Goal: Navigation & Orientation: Find specific page/section

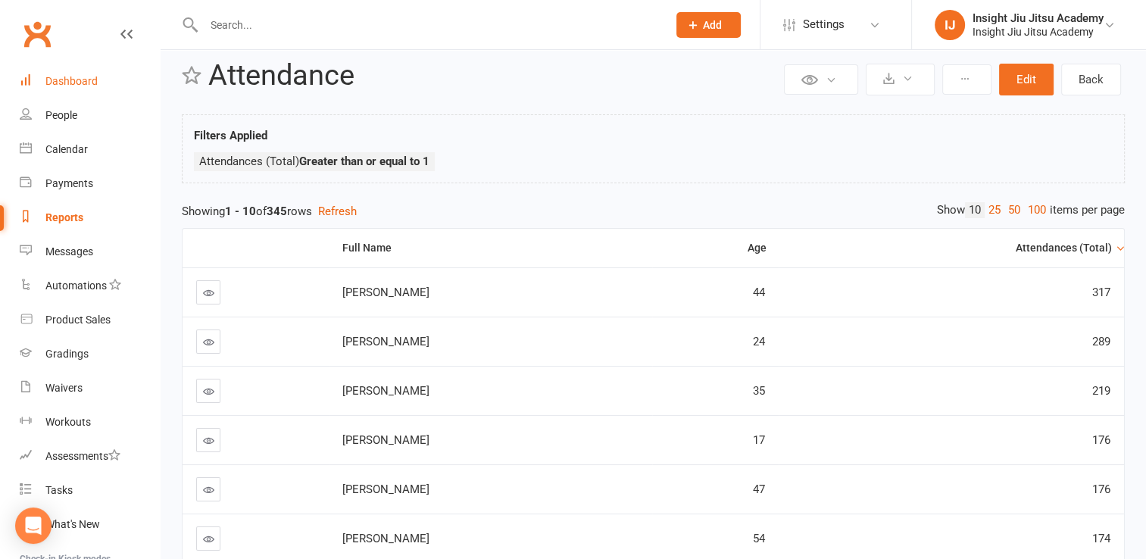
click at [87, 83] on div "Dashboard" at bounding box center [71, 81] width 52 height 12
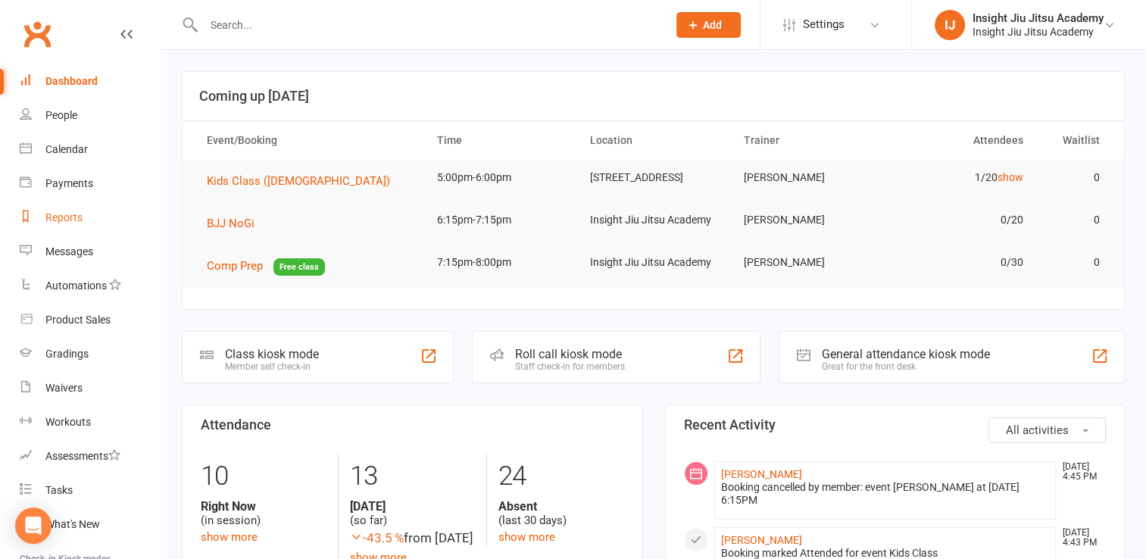
click at [64, 217] on div "Reports" at bounding box center [63, 217] width 37 height 12
select select "25"
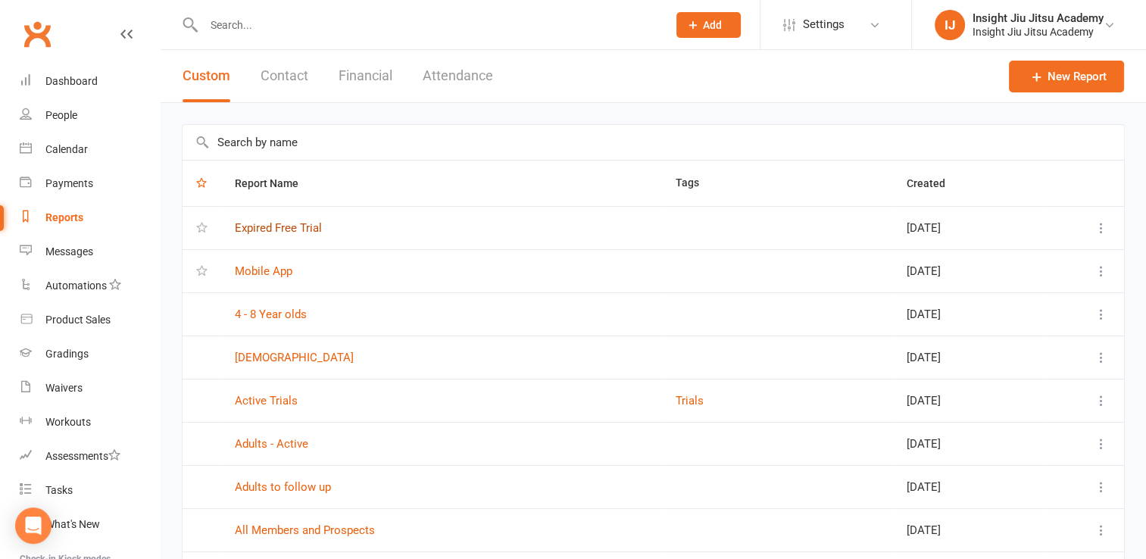
click at [279, 227] on link "Expired Free Trial" at bounding box center [278, 228] width 87 height 14
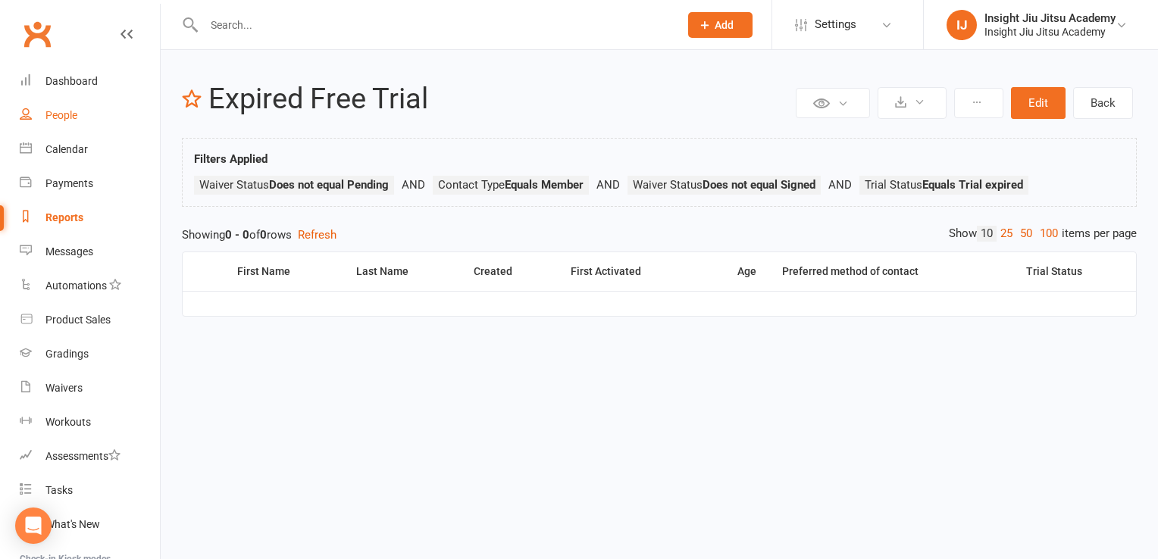
select select "25"
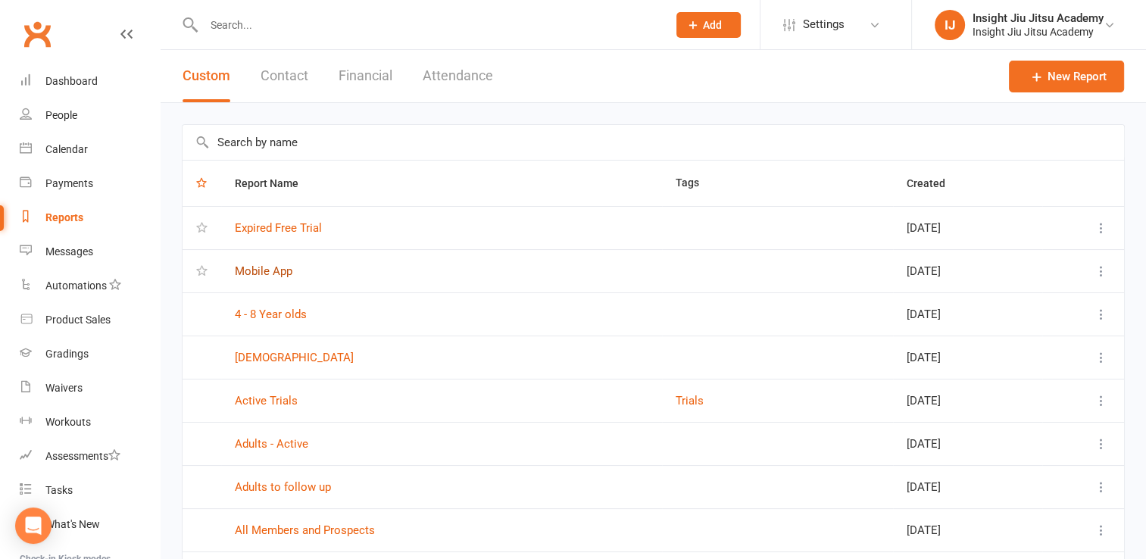
click at [261, 270] on link "Mobile App" at bounding box center [264, 271] width 58 height 14
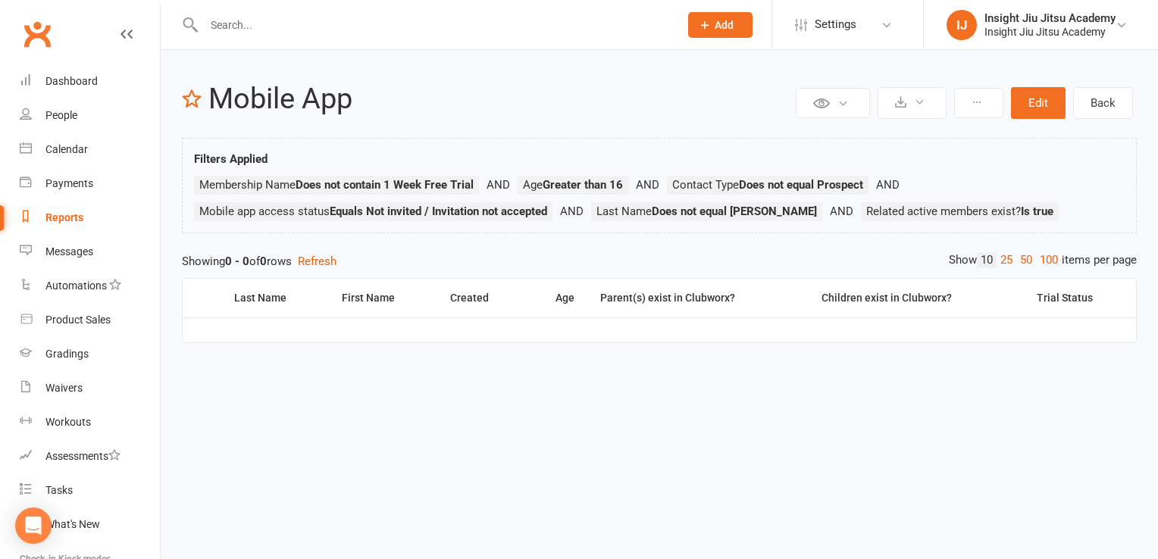
select select "25"
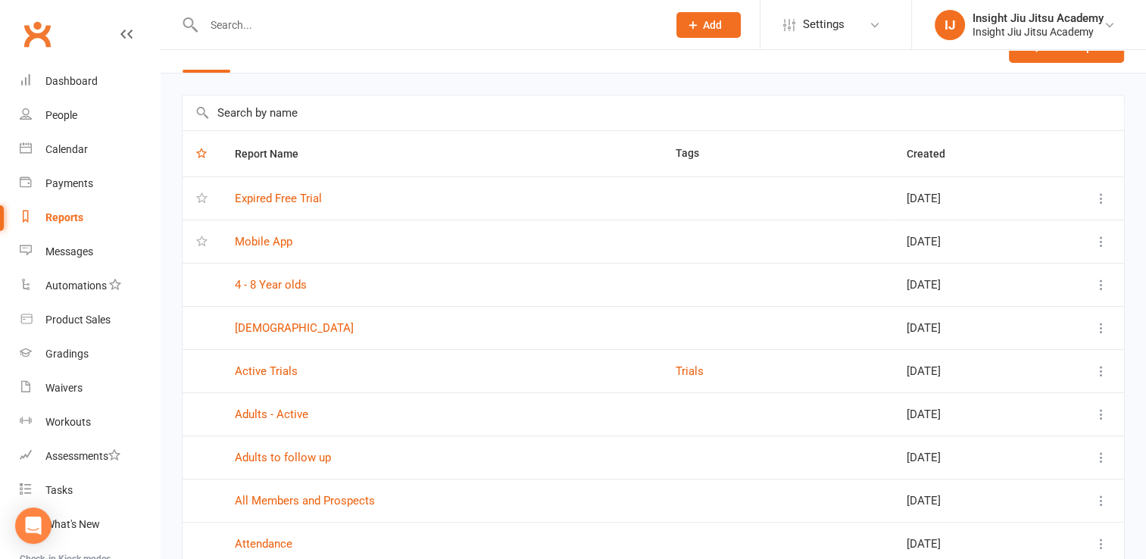
scroll to position [33, 0]
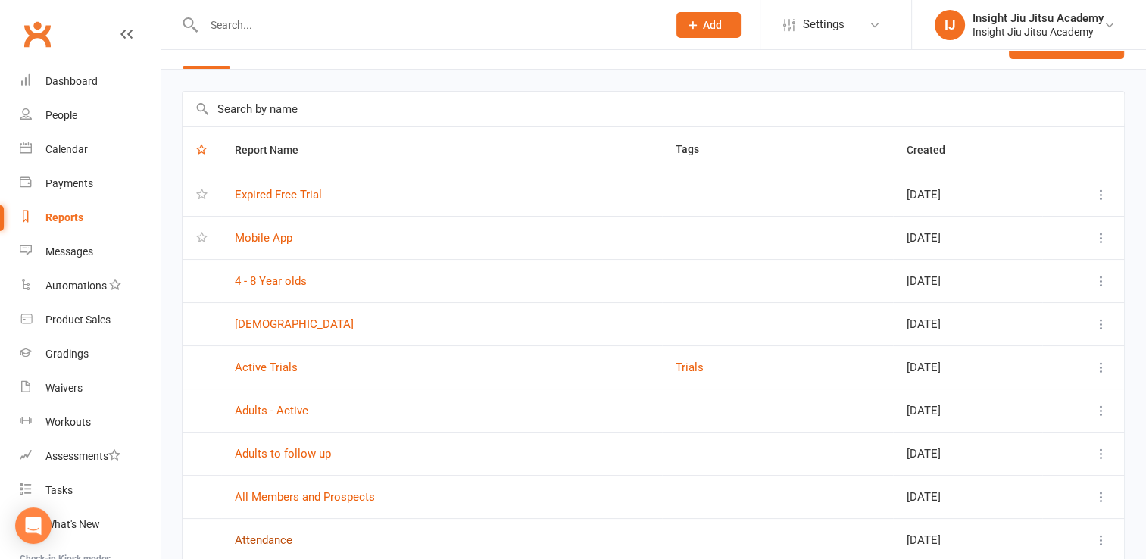
click at [260, 538] on link "Attendance" at bounding box center [264, 540] width 58 height 14
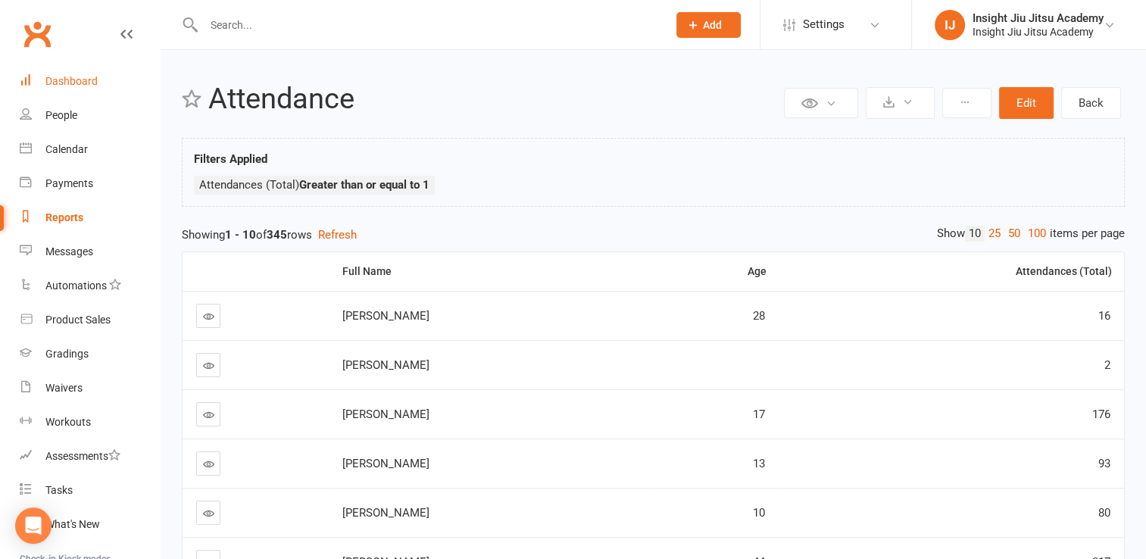
click at [83, 75] on div "Dashboard" at bounding box center [71, 81] width 52 height 12
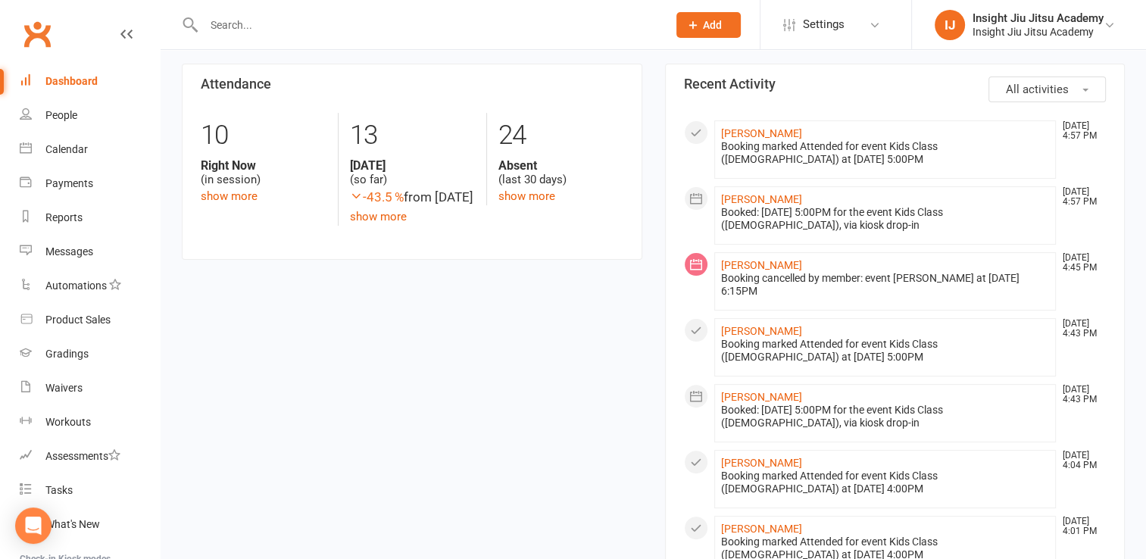
scroll to position [358, 0]
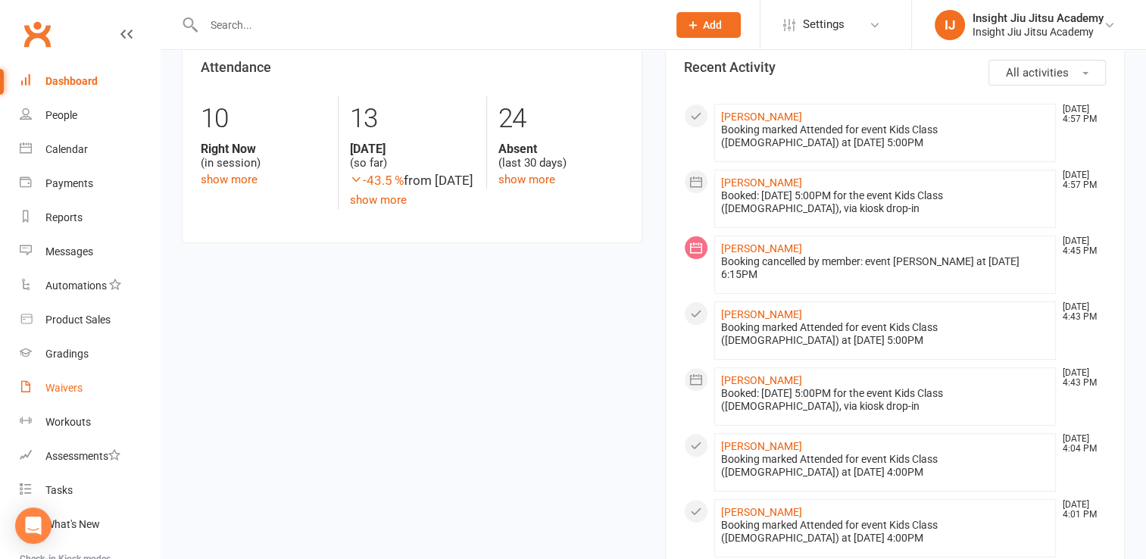
click at [61, 395] on link "Waivers" at bounding box center [90, 388] width 140 height 34
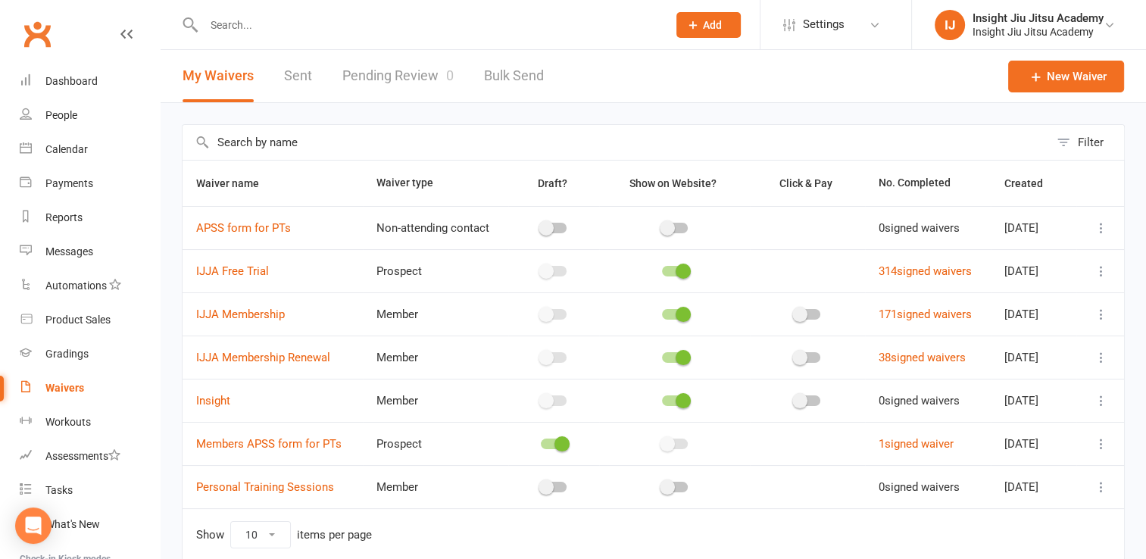
click at [386, 88] on link "Pending Review 0" at bounding box center [397, 76] width 111 height 52
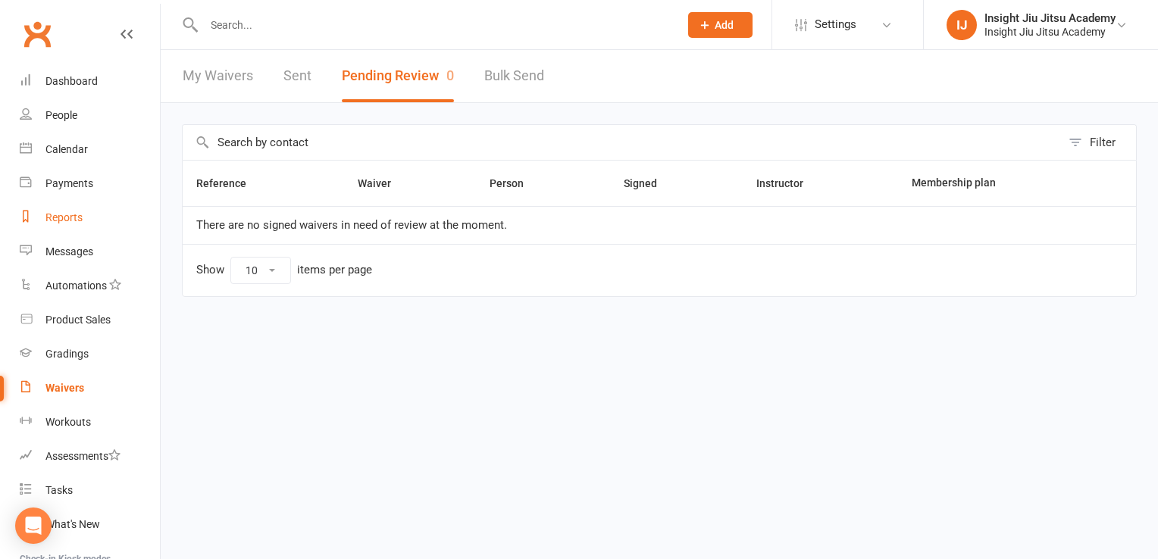
click at [45, 210] on link "Reports" at bounding box center [90, 218] width 140 height 34
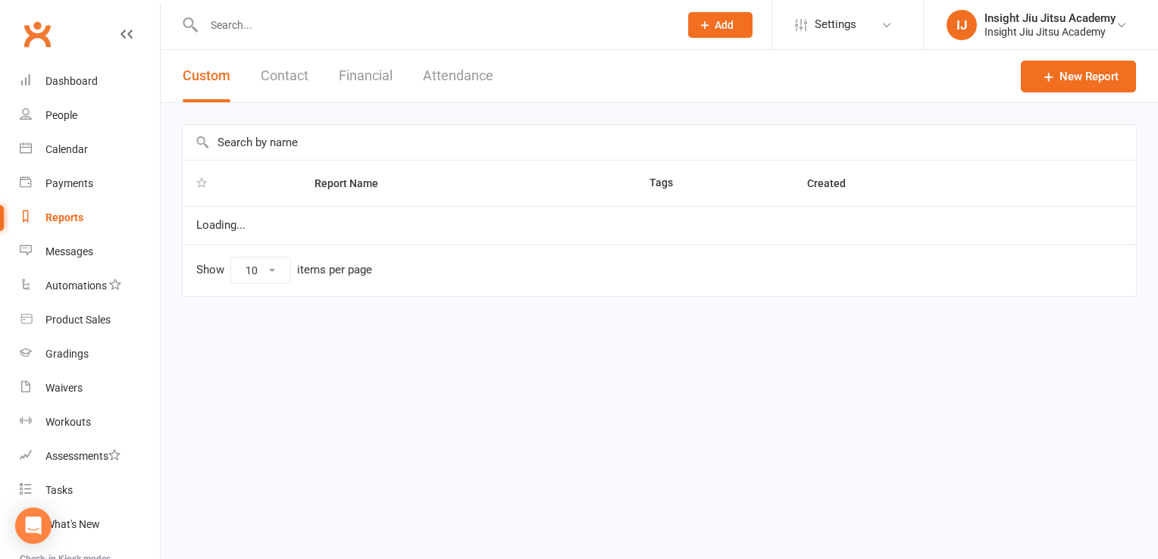
select select "25"
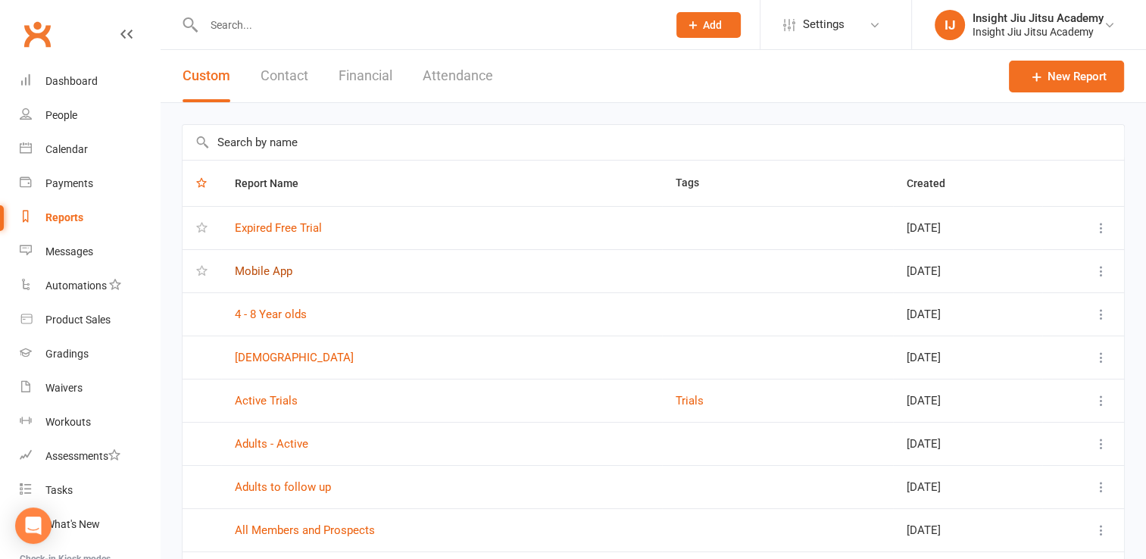
click at [264, 273] on link "Mobile App" at bounding box center [264, 271] width 58 height 14
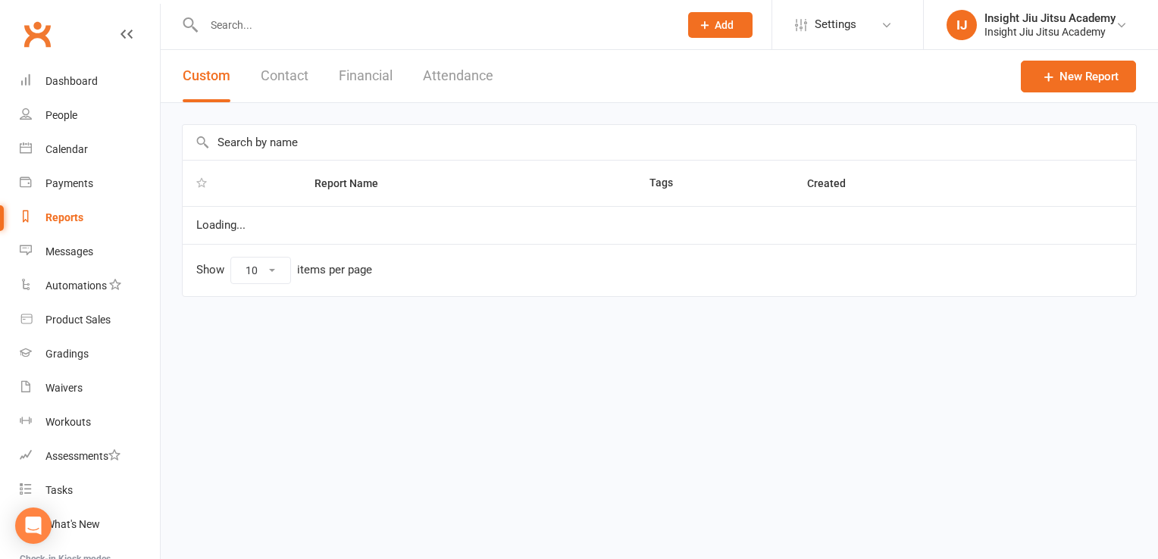
select select "25"
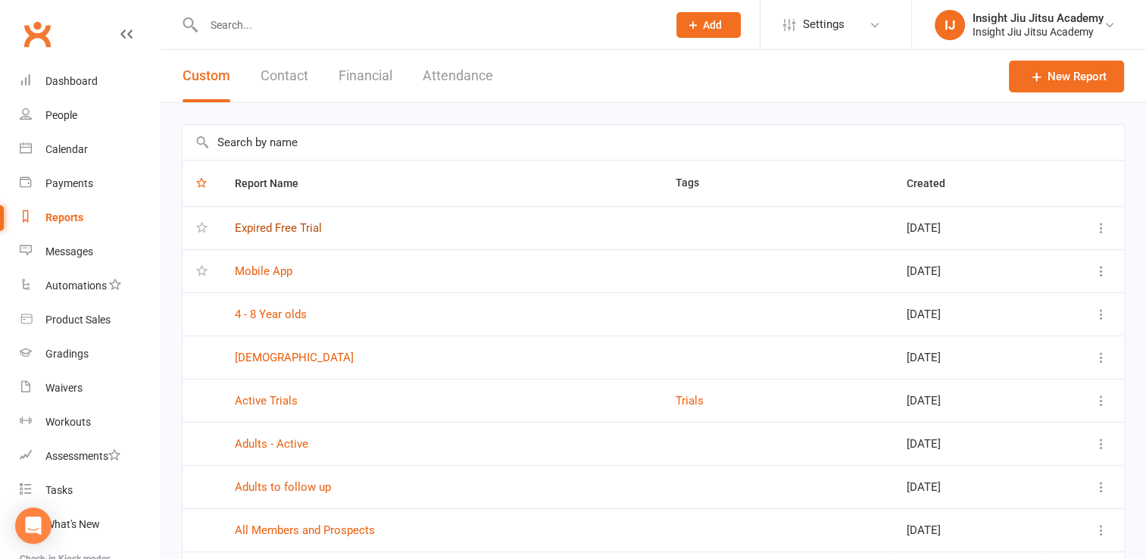
click at [252, 229] on link "Expired Free Trial" at bounding box center [278, 228] width 87 height 14
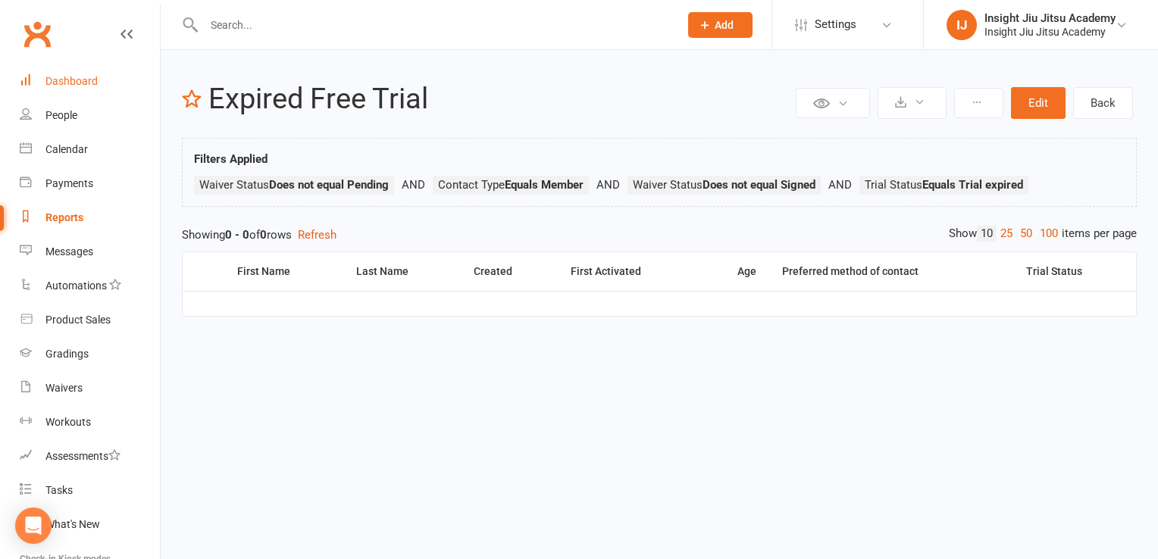
click at [59, 92] on link "Dashboard" at bounding box center [90, 81] width 140 height 34
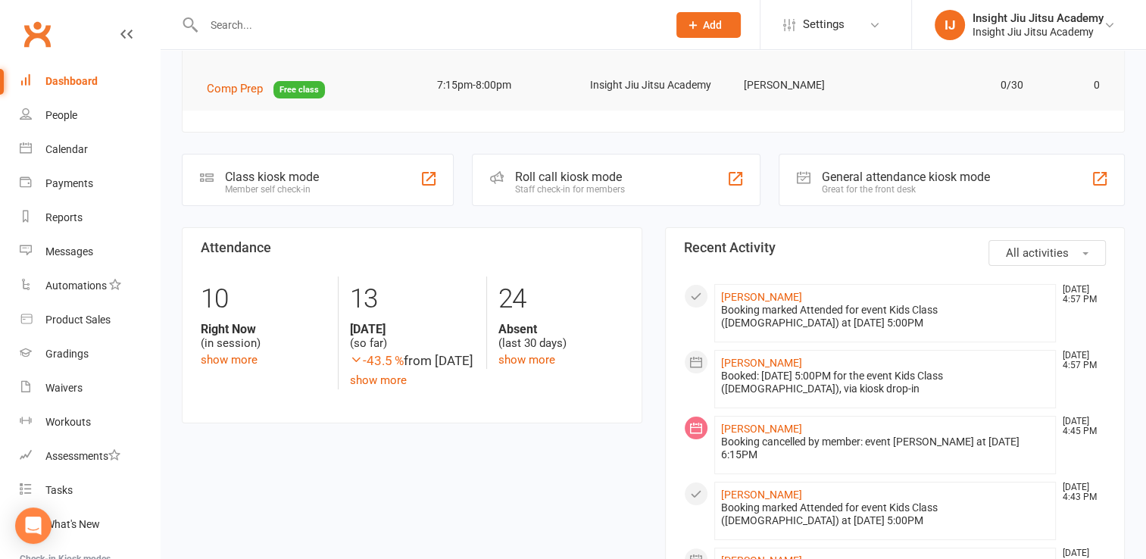
scroll to position [181, 0]
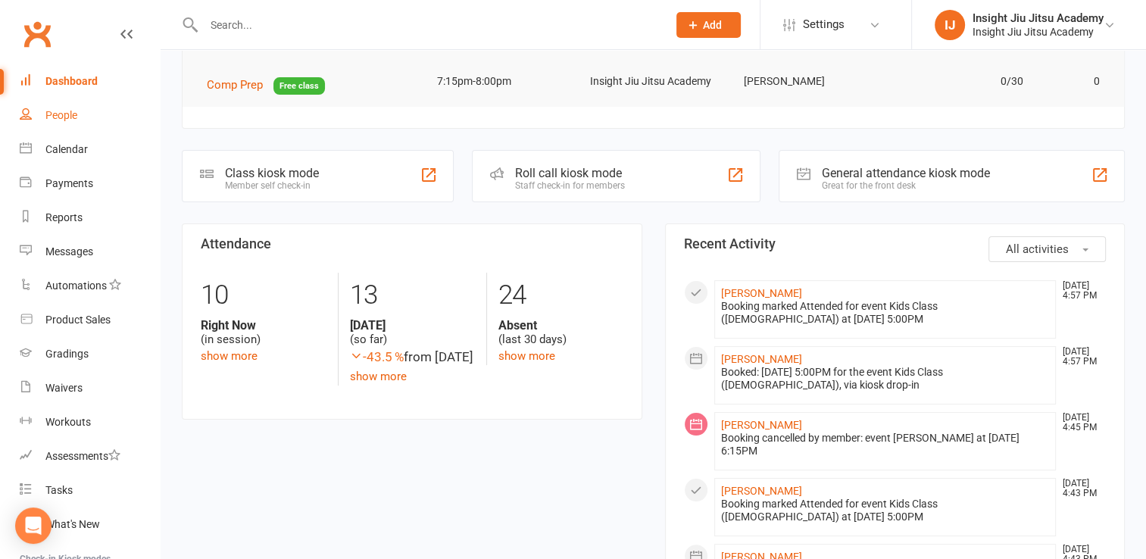
click at [41, 117] on link "People" at bounding box center [90, 115] width 140 height 34
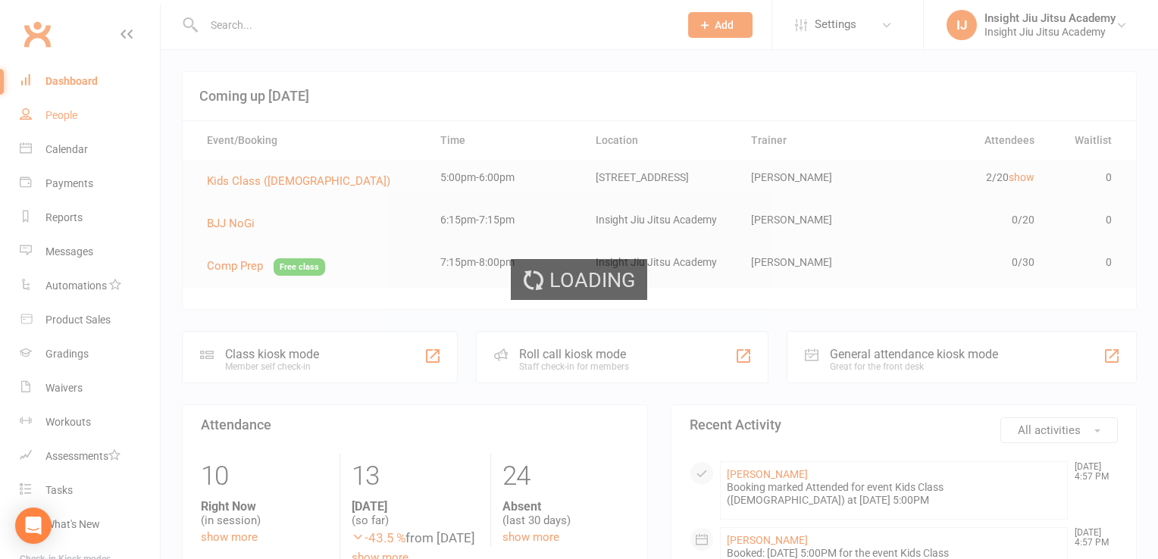
select select "100"
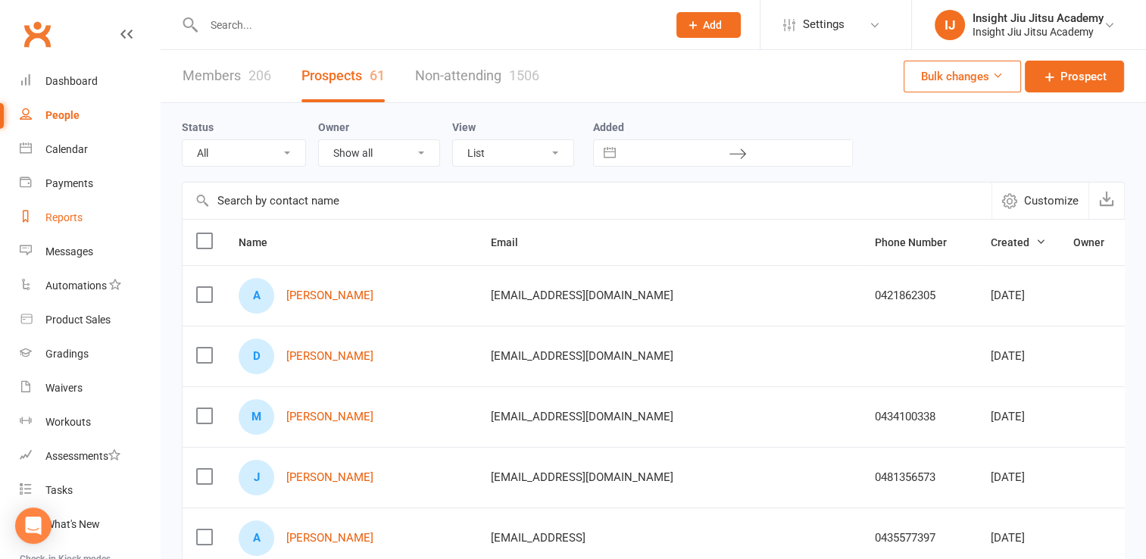
click at [69, 207] on link "Reports" at bounding box center [90, 218] width 140 height 34
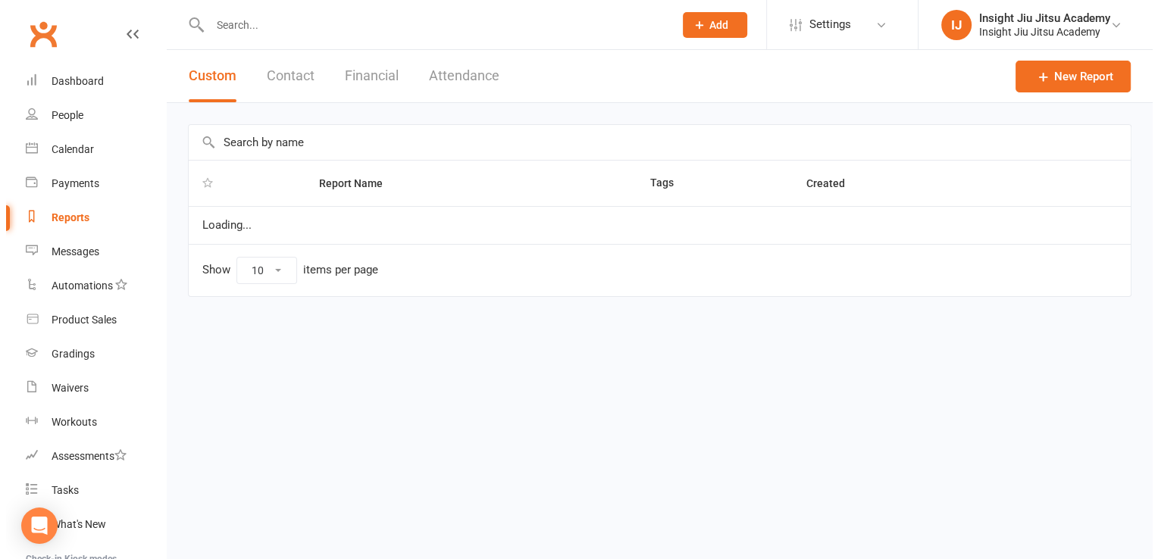
select select "25"
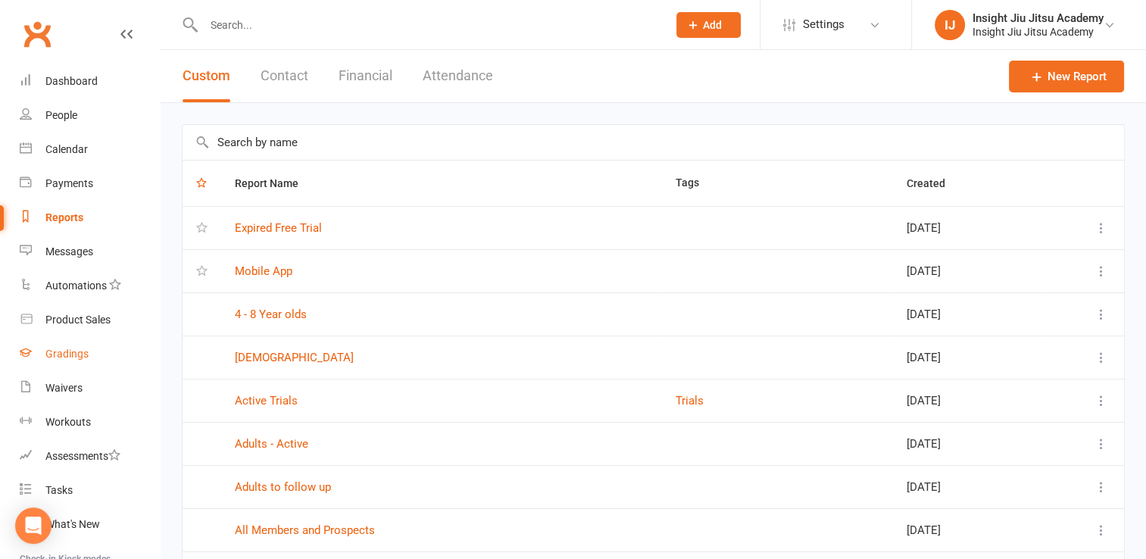
click at [58, 362] on link "Gradings" at bounding box center [90, 354] width 140 height 34
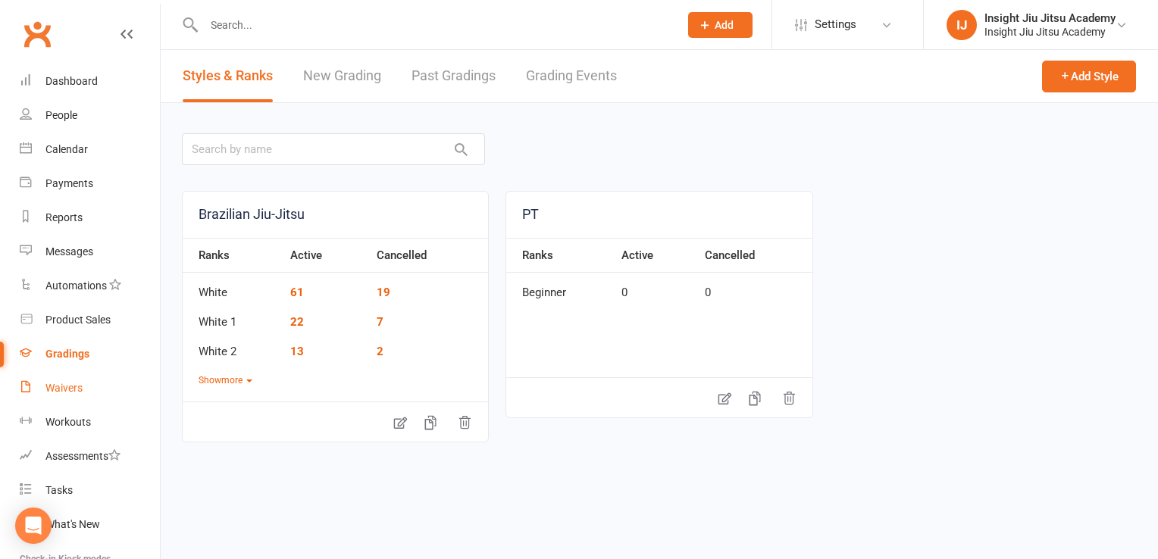
click at [69, 382] on div "Waivers" at bounding box center [63, 388] width 37 height 12
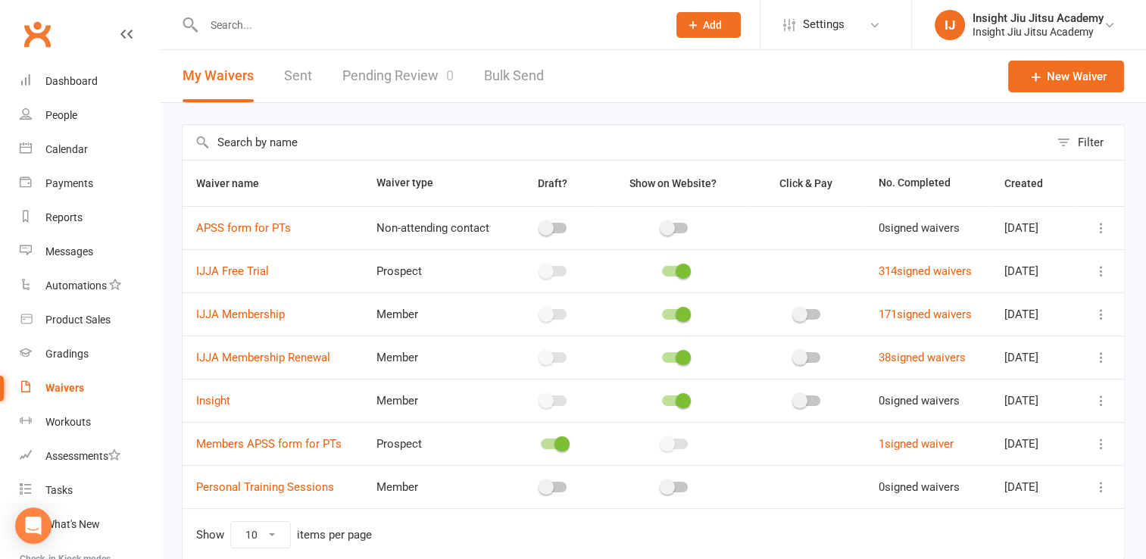
click at [371, 97] on link "Pending Review 0" at bounding box center [397, 76] width 111 height 52
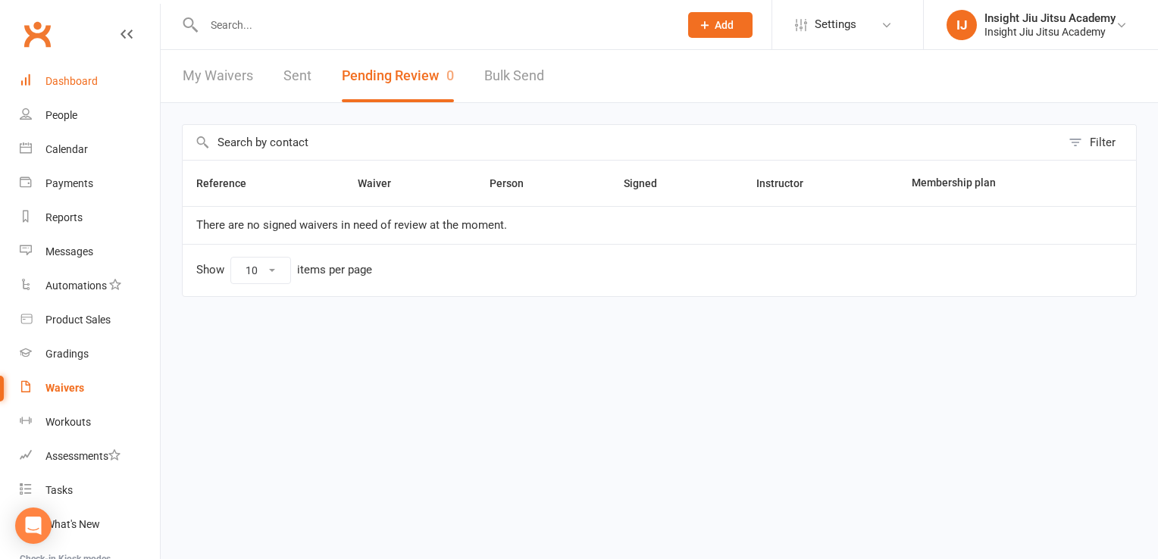
click at [52, 92] on link "Dashboard" at bounding box center [90, 81] width 140 height 34
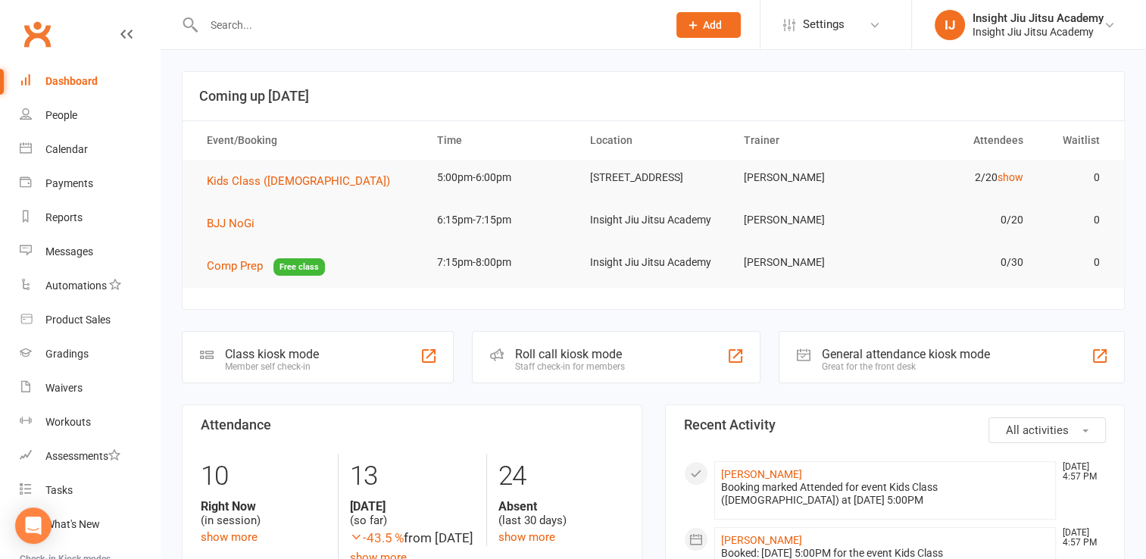
click at [52, 92] on link "Dashboard" at bounding box center [90, 81] width 140 height 34
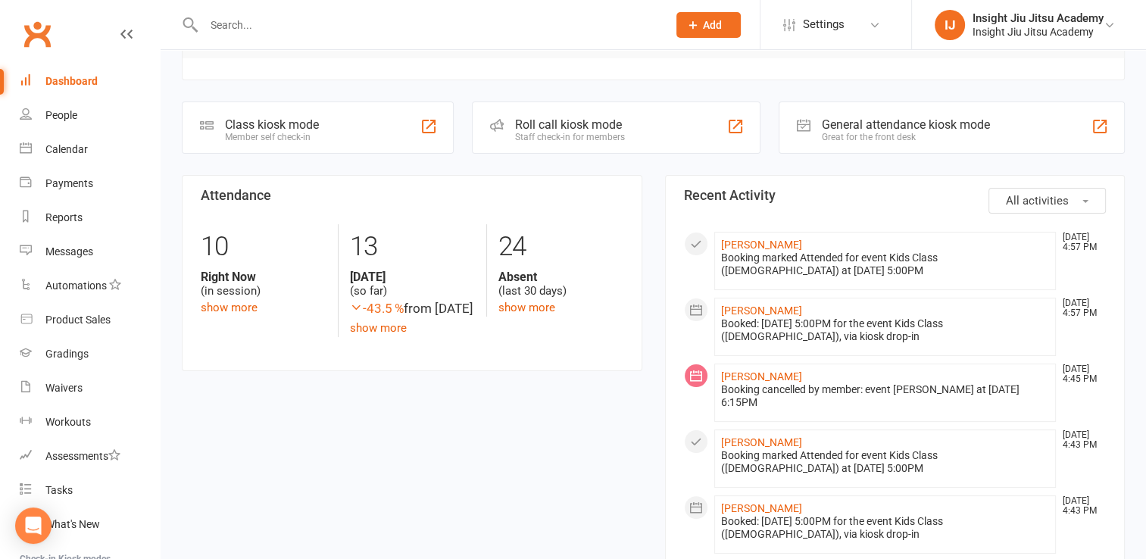
scroll to position [236, 0]
